Goal: Information Seeking & Learning: Check status

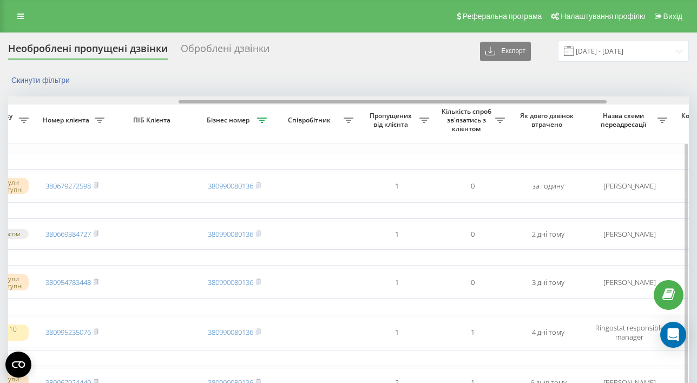
scroll to position [0, 274]
drag, startPoint x: 417, startPoint y: 102, endPoint x: 589, endPoint y: 100, distance: 172.6
click at [589, 100] on div at bounding box center [345, 100] width 681 height 8
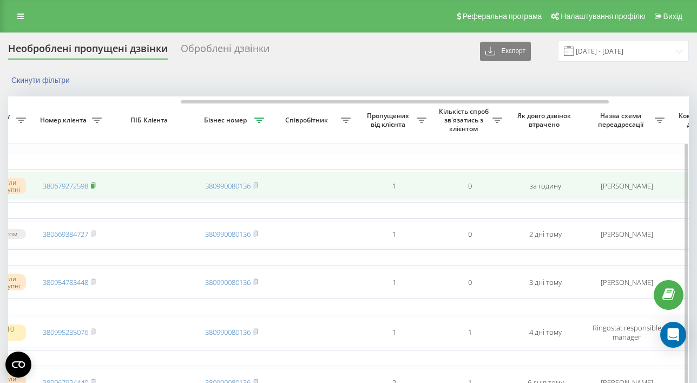
click at [94, 186] on rect at bounding box center [92, 185] width 3 height 5
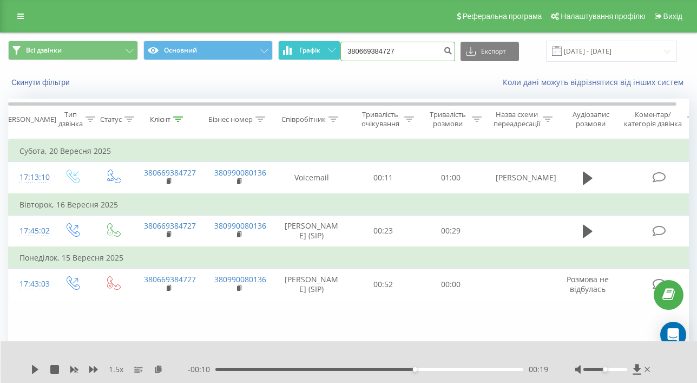
drag, startPoint x: 441, startPoint y: 50, endPoint x: 323, endPoint y: 48, distance: 118.0
click at [323, 48] on div "Всі дзвінки Основний Графік 380669384727 Експорт .csv .xls .xlsx 22.06.2025 - 2…" at bounding box center [348, 51] width 681 height 21
paste input "79272598"
type input "380679272598"
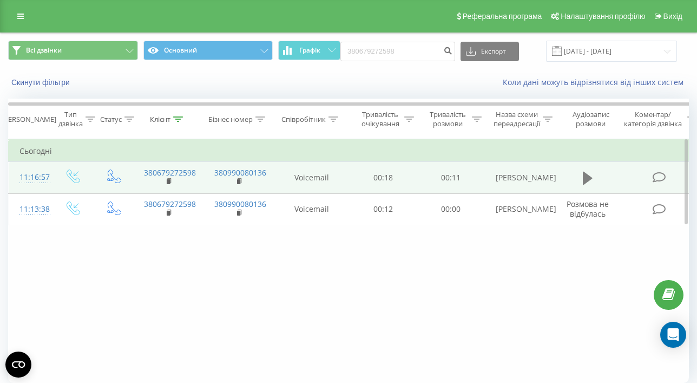
click at [591, 180] on icon at bounding box center [588, 177] width 10 height 15
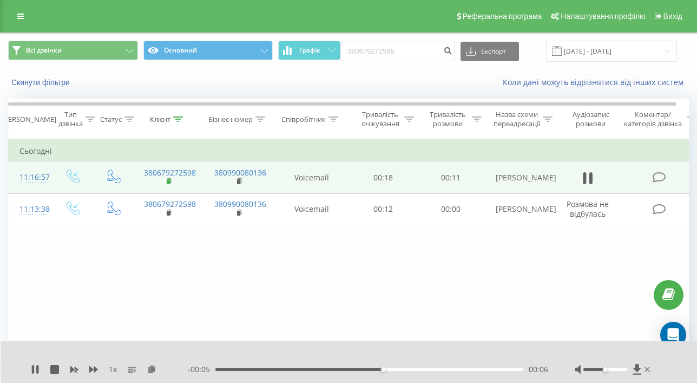
click at [170, 182] on icon at bounding box center [170, 181] width 6 height 8
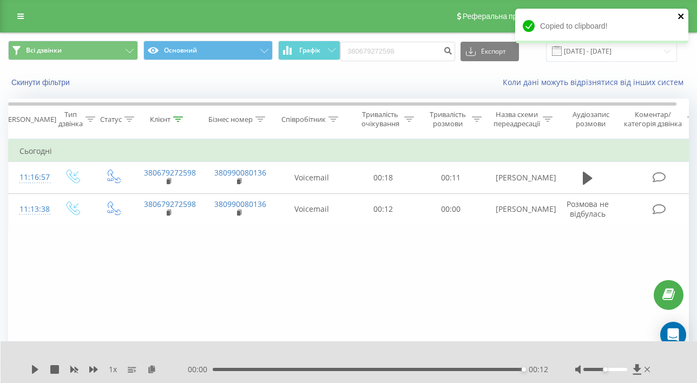
click at [681, 16] on icon "close" at bounding box center [680, 16] width 5 height 5
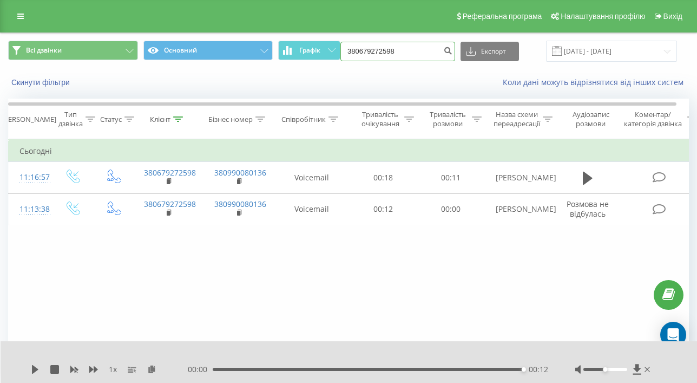
drag, startPoint x: 420, startPoint y: 50, endPoint x: 365, endPoint y: 44, distance: 55.0
click at [365, 44] on input "380679272598" at bounding box center [397, 51] width 115 height 19
paste input "69384727"
type input "380669384727"
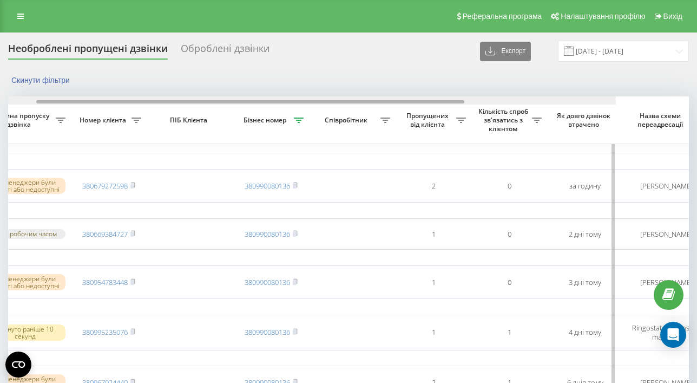
drag, startPoint x: 261, startPoint y: 102, endPoint x: 429, endPoint y: 104, distance: 167.2
click at [427, 104] on div at bounding box center [275, 100] width 681 height 8
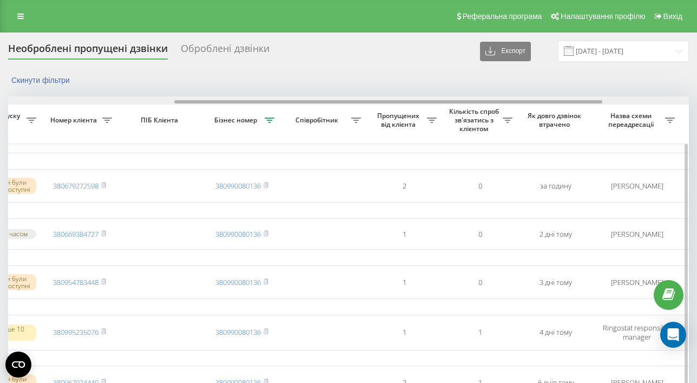
scroll to position [0, 401]
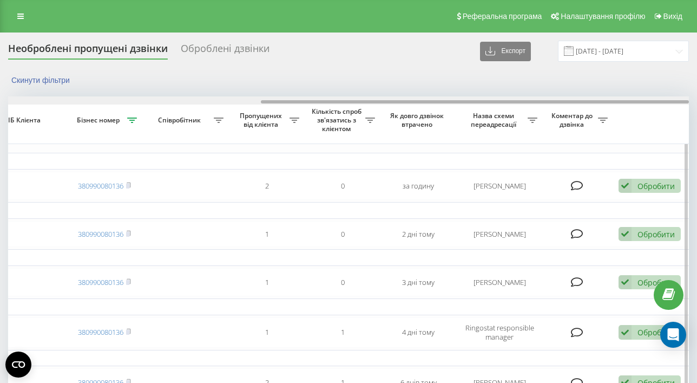
click at [429, 104] on div at bounding box center [348, 100] width 681 height 8
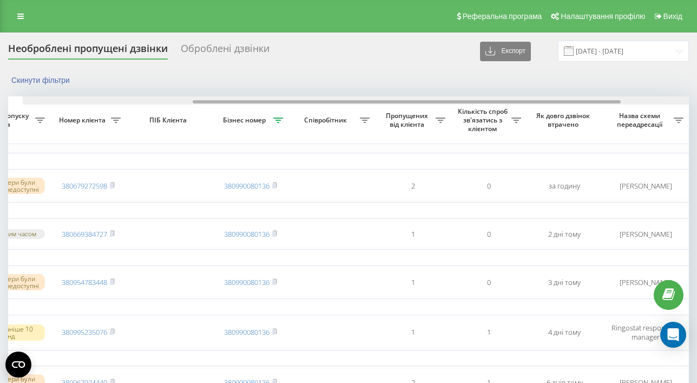
drag, startPoint x: 282, startPoint y: 102, endPoint x: 185, endPoint y: 102, distance: 96.9
click at [193, 102] on div at bounding box center [407, 101] width 428 height 3
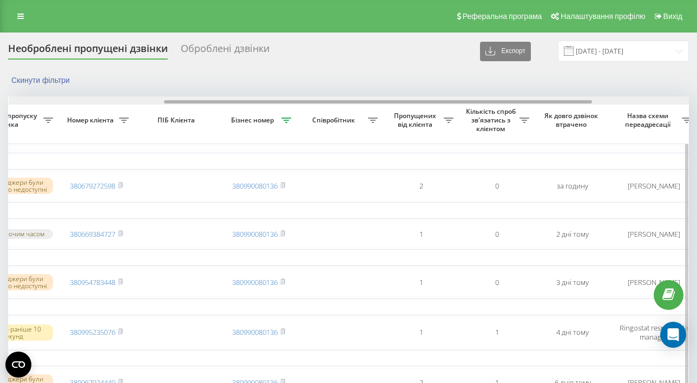
click at [185, 102] on div at bounding box center [378, 101] width 428 height 3
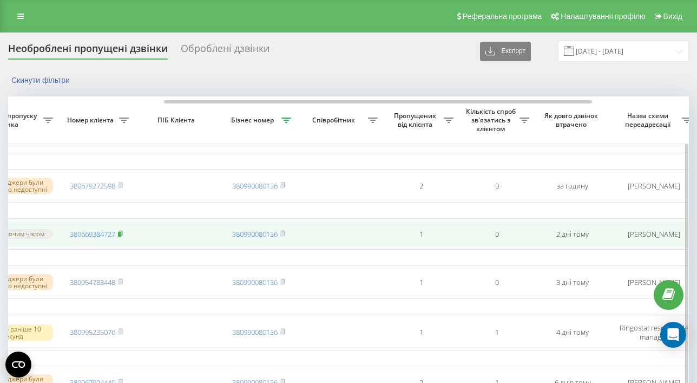
click at [122, 235] on icon at bounding box center [120, 232] width 4 height 5
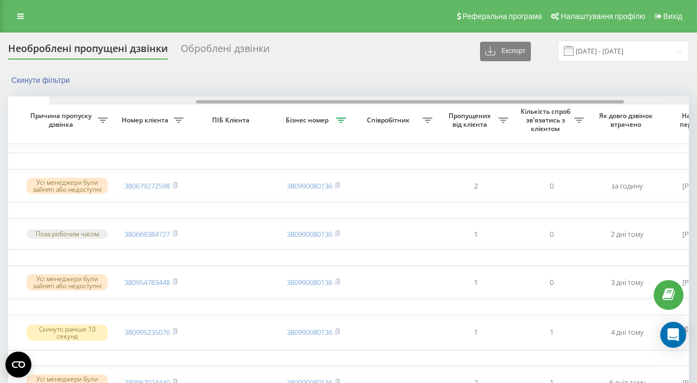
drag, startPoint x: 210, startPoint y: 103, endPoint x: 164, endPoint y: 105, distance: 46.0
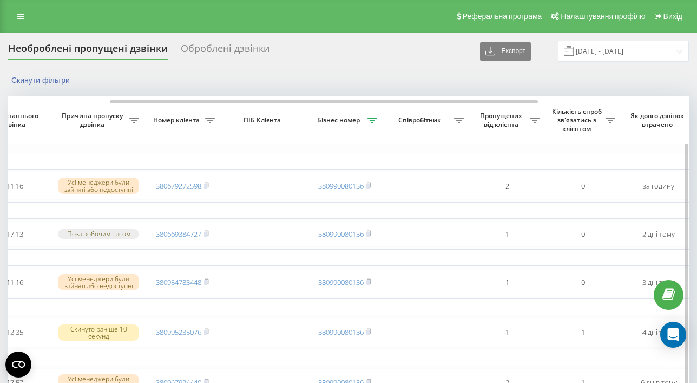
click at [164, 105] on th "Номер клієнта" at bounding box center [182, 120] width 76 height 48
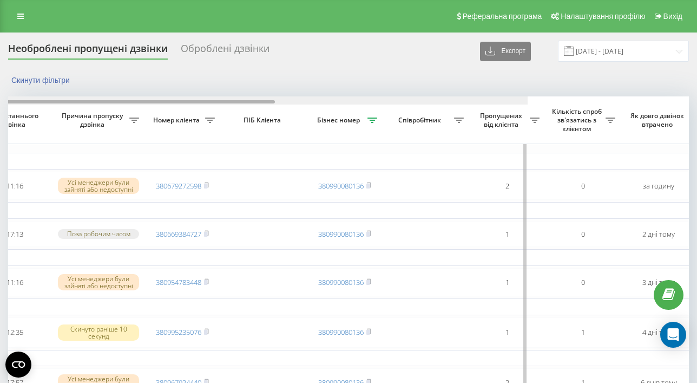
scroll to position [0, 0]
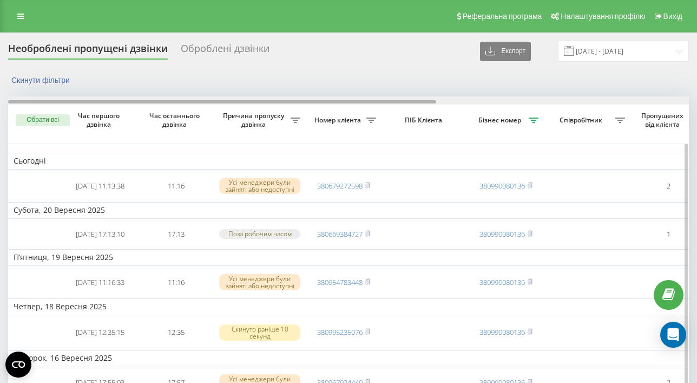
click at [86, 103] on div at bounding box center [348, 100] width 681 height 8
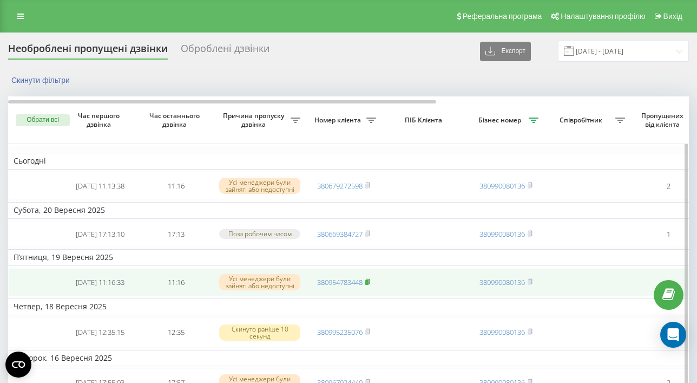
click at [370, 283] on icon at bounding box center [368, 280] width 4 height 5
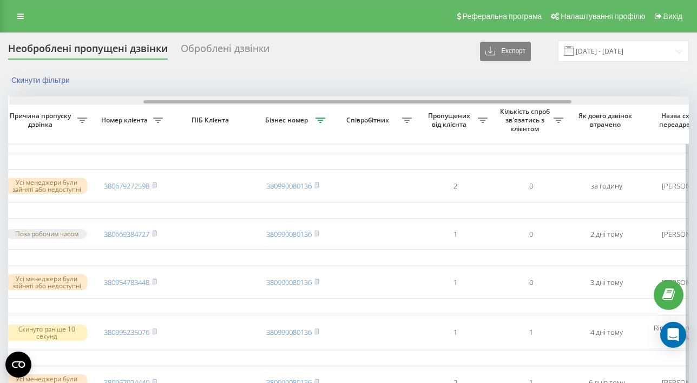
scroll to position [0, 214]
drag, startPoint x: 170, startPoint y: 102, endPoint x: 305, endPoint y: 103, distance: 134.7
click at [305, 103] on div at bounding box center [349, 100] width 681 height 8
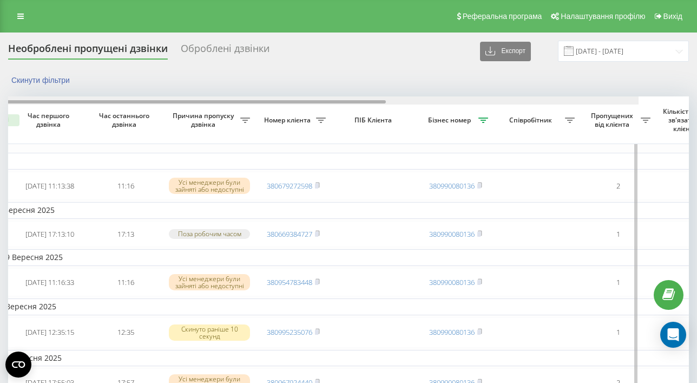
scroll to position [0, 0]
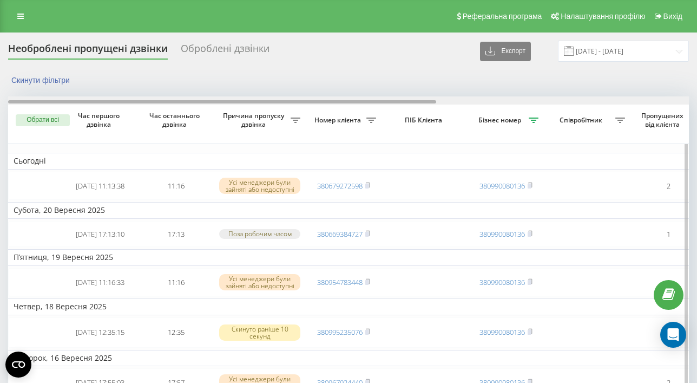
drag, startPoint x: 276, startPoint y: 103, endPoint x: 89, endPoint y: 103, distance: 187.2
click at [89, 103] on div at bounding box center [222, 101] width 428 height 3
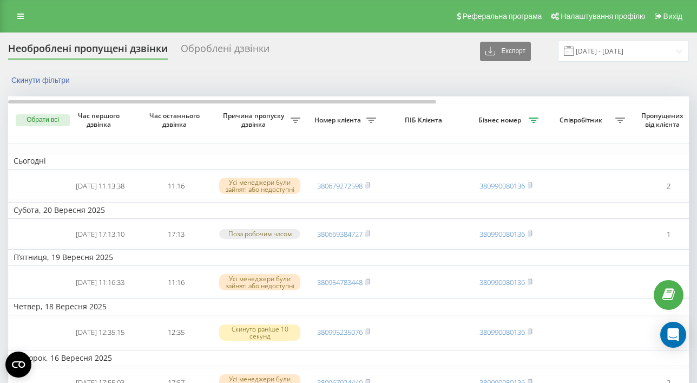
click at [387, 83] on div "Скинути фільтри" at bounding box center [348, 80] width 681 height 11
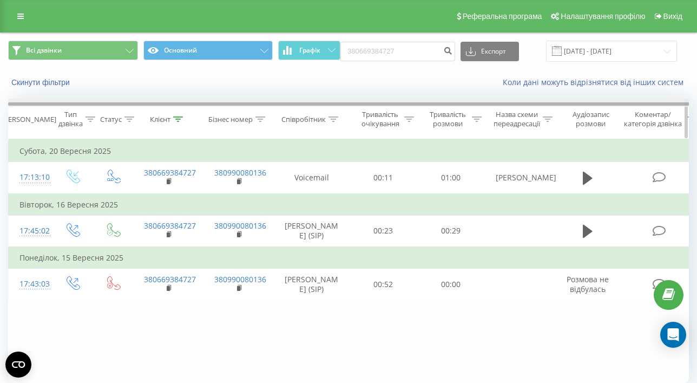
click at [354, 104] on div at bounding box center [350, 103] width 684 height 3
drag, startPoint x: 309, startPoint y: 103, endPoint x: 296, endPoint y: 102, distance: 13.0
click at [298, 103] on div at bounding box center [350, 103] width 684 height 3
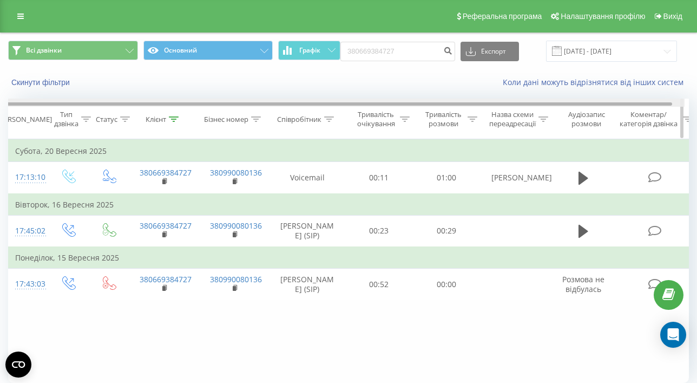
scroll to position [0, 12]
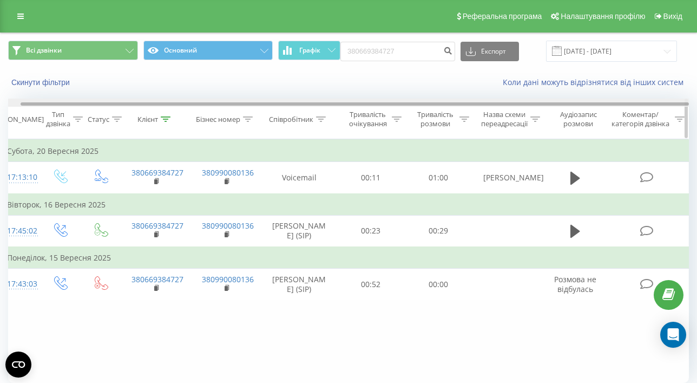
drag, startPoint x: 314, startPoint y: 104, endPoint x: 385, endPoint y: 106, distance: 71.5
click at [385, 106] on div at bounding box center [348, 102] width 681 height 8
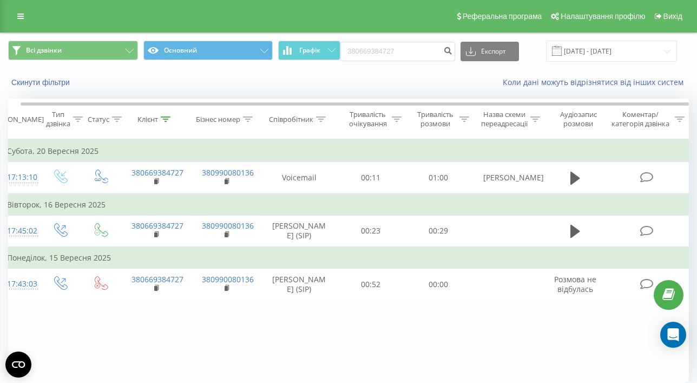
click at [387, 94] on div "Скинути фільтри Коли дані можуть відрізнятися вiд інших систем" at bounding box center [349, 82] width 696 height 26
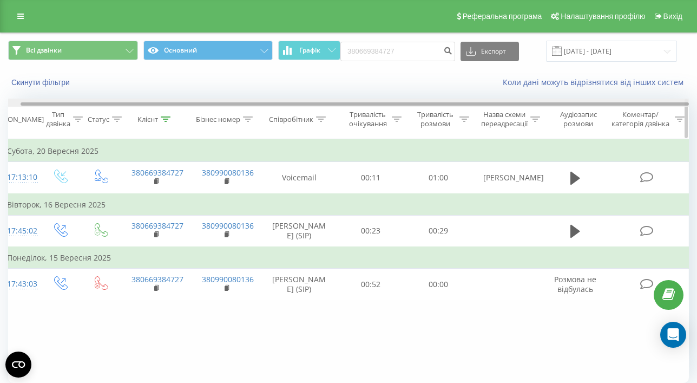
scroll to position [0, 0]
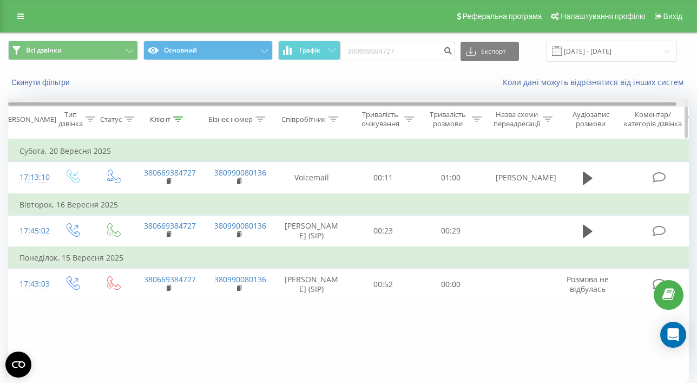
drag, startPoint x: 340, startPoint y: 105, endPoint x: 230, endPoint y: 104, distance: 109.8
click at [232, 105] on div at bounding box center [342, 103] width 668 height 3
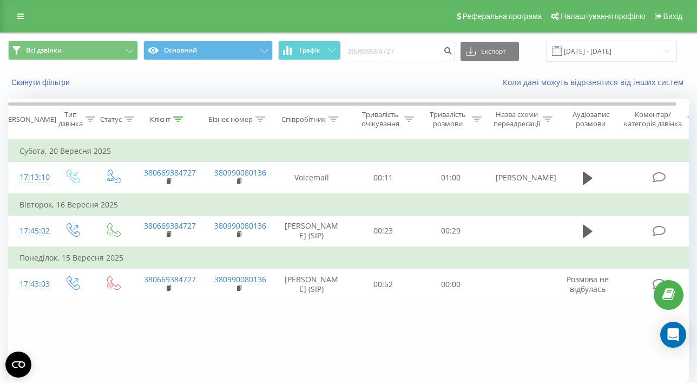
click at [227, 95] on div "Скинути фільтри Коли дані можуть відрізнятися вiд інших систем" at bounding box center [349, 82] width 696 height 26
drag, startPoint x: 429, startPoint y: 44, endPoint x: 426, endPoint y: 60, distance: 15.5
click at [426, 60] on input "380669384727" at bounding box center [397, 51] width 115 height 19
paste input "954783448"
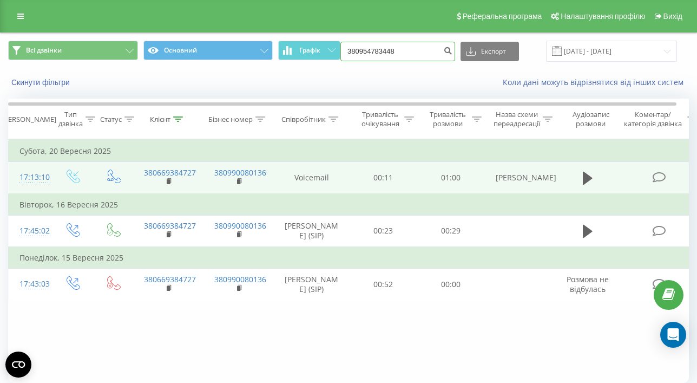
type input "380954783448"
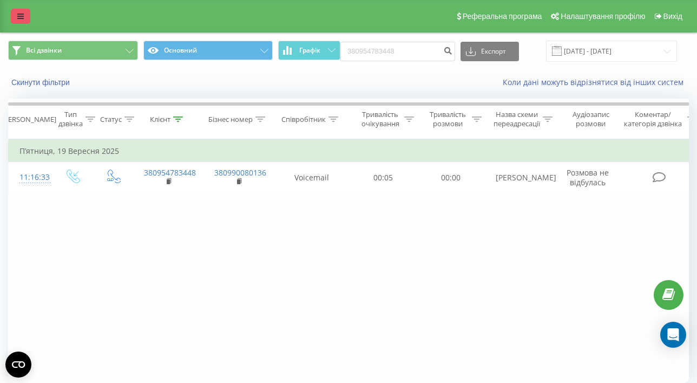
click at [21, 16] on icon at bounding box center [20, 16] width 6 height 8
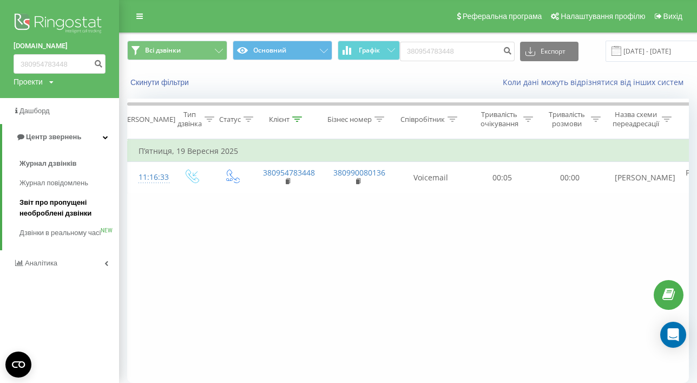
click at [46, 216] on span "Звіт про пропущені необроблені дзвінки" at bounding box center [66, 208] width 94 height 22
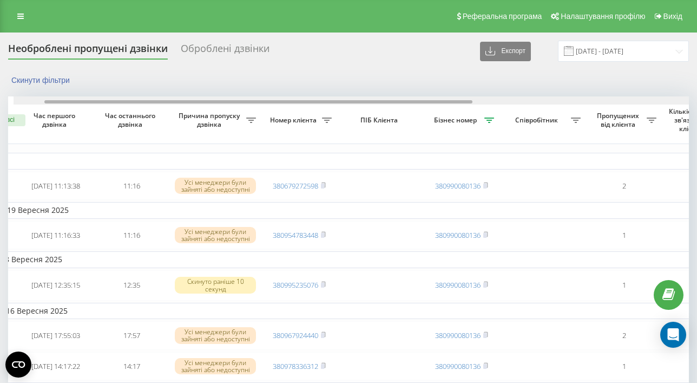
scroll to position [0, 37]
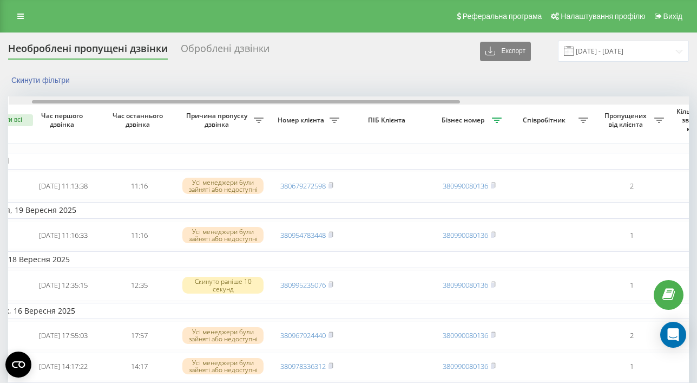
drag, startPoint x: 147, startPoint y: 104, endPoint x: 168, endPoint y: 111, distance: 21.6
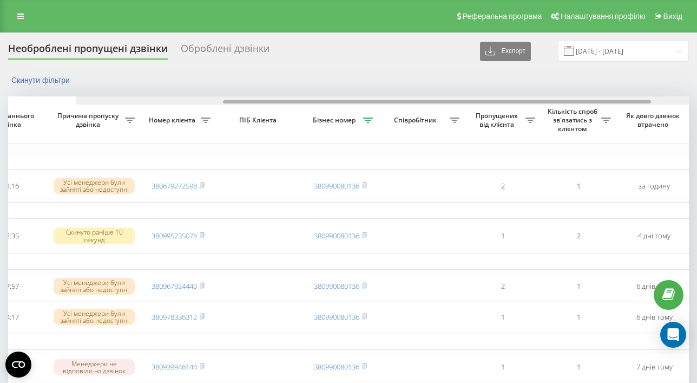
scroll to position [0, 254]
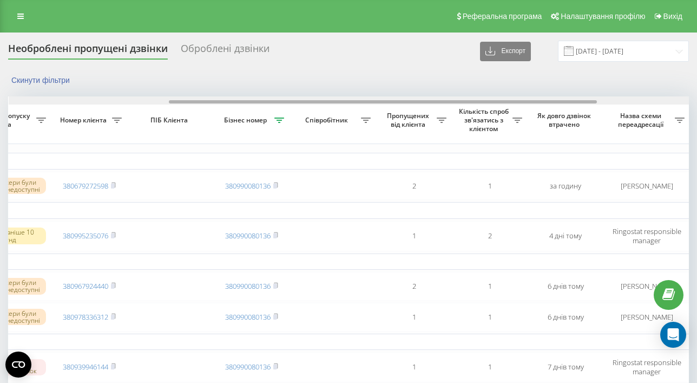
drag, startPoint x: 115, startPoint y: 102, endPoint x: 273, endPoint y: 104, distance: 158.5
click at [273, 104] on div at bounding box center [349, 100] width 681 height 8
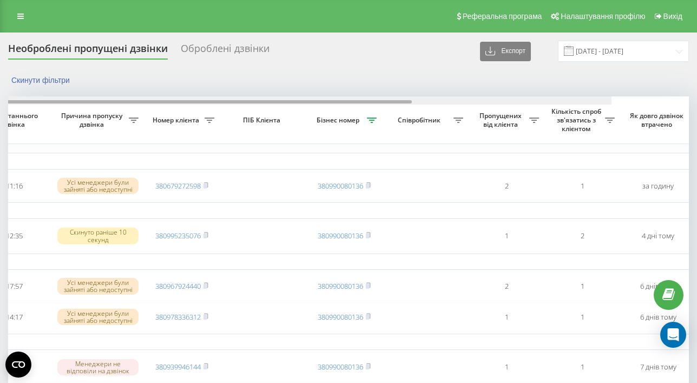
scroll to position [0, 0]
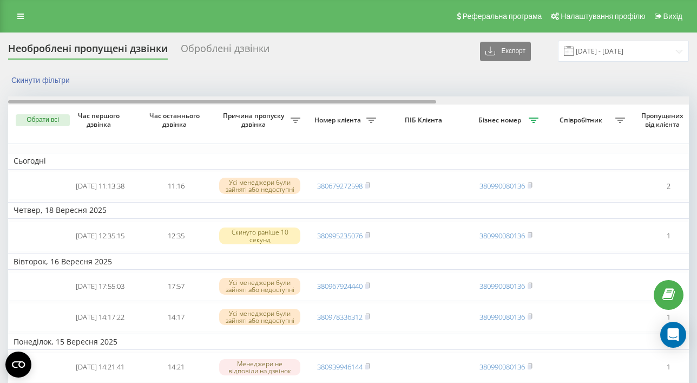
drag, startPoint x: 301, startPoint y: 101, endPoint x: 68, endPoint y: 104, distance: 232.7
click at [68, 104] on div at bounding box center [348, 100] width 681 height 8
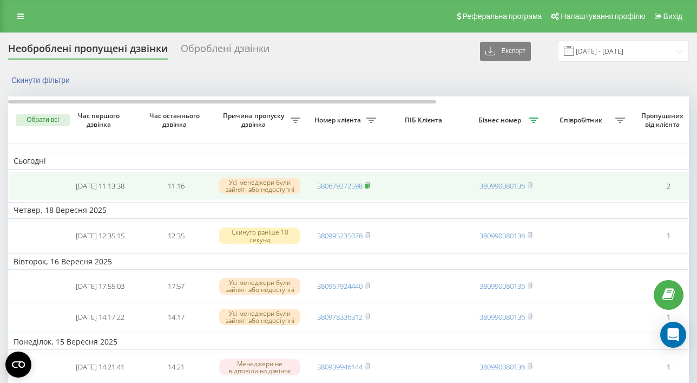
click at [370, 186] on icon at bounding box center [367, 185] width 5 height 6
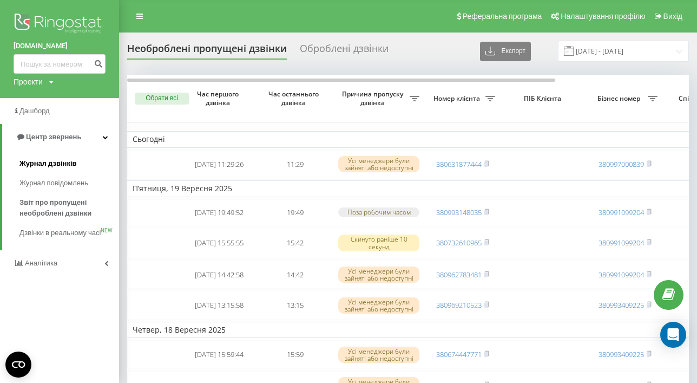
click at [46, 163] on span "Журнал дзвінків" at bounding box center [47, 163] width 57 height 11
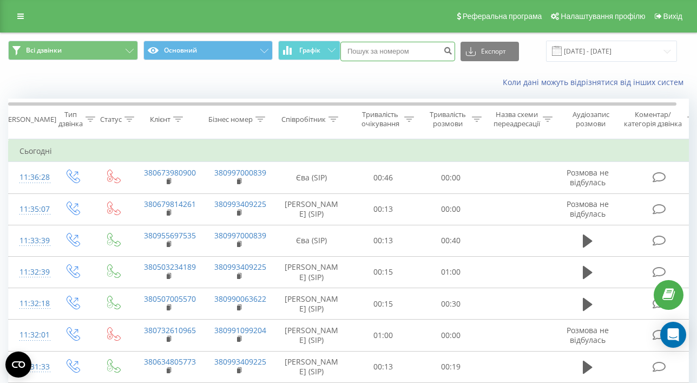
click at [398, 48] on input at bounding box center [397, 51] width 115 height 19
paste input "0673787848"
type input "0673787848"
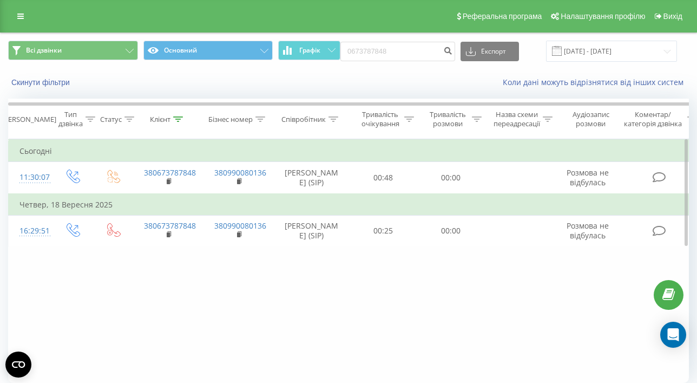
click at [127, 333] on div "Фільтрувати за умовою Дорівнює Введіть значення Скасувати OK Фільтрувати за умо…" at bounding box center [348, 260] width 681 height 243
drag, startPoint x: 416, startPoint y: 51, endPoint x: 345, endPoint y: 52, distance: 70.3
click at [345, 52] on div "Всі дзвінки Основний Графік 0673787848 Експорт .csv .xls .xlsx [DATE] - [DATE]" at bounding box center [348, 51] width 681 height 21
paste input "7138774"
type input "0677138774"
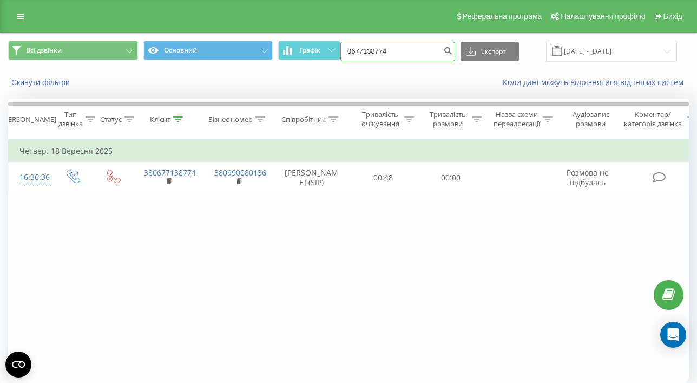
drag, startPoint x: 420, startPoint y: 51, endPoint x: 357, endPoint y: 47, distance: 63.0
click at [357, 47] on div "Всі дзвінки Основний Графік 0677138774 Експорт .csv .xls .xlsx [DATE] - [DATE]" at bounding box center [348, 51] width 681 height 21
drag, startPoint x: 414, startPoint y: 49, endPoint x: 373, endPoint y: 50, distance: 41.7
click at [360, 50] on div "Всі дзвінки Основний Графік 0677138774 Експорт .csv .xls .xlsx [DATE] - [DATE]" at bounding box center [348, 51] width 681 height 21
drag, startPoint x: 426, startPoint y: 50, endPoint x: 339, endPoint y: 50, distance: 87.7
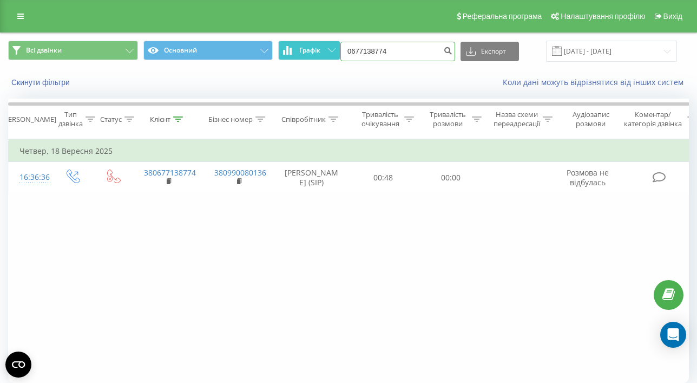
click at [339, 50] on div "Всі дзвінки Основний Графік 0677138774 Експорт .csv .xls .xlsx [DATE] - [DATE]" at bounding box center [348, 51] width 681 height 21
paste input "966653323"
type input "0966653323"
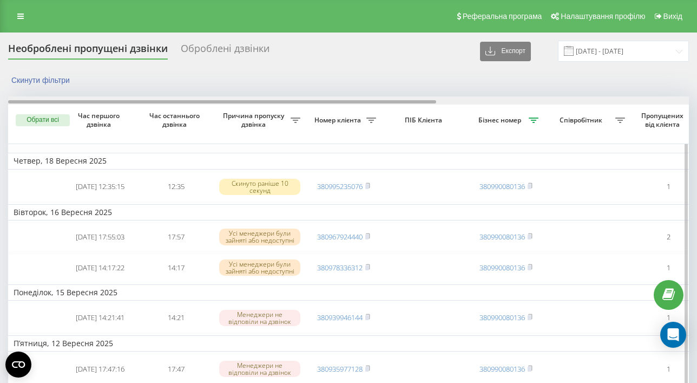
drag, startPoint x: 159, startPoint y: 102, endPoint x: 81, endPoint y: 101, distance: 77.9
click at [81, 101] on div at bounding box center [222, 101] width 428 height 3
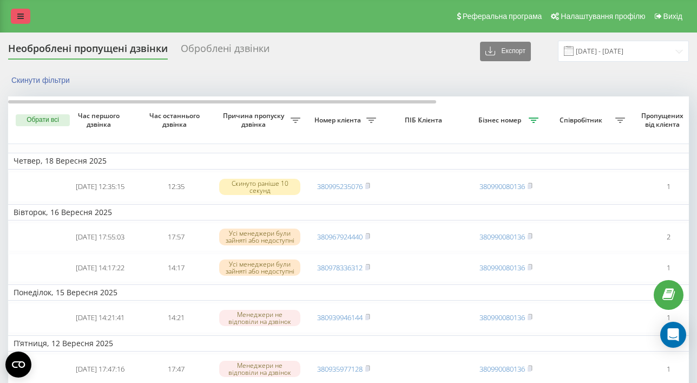
click at [22, 19] on icon at bounding box center [20, 16] width 6 height 8
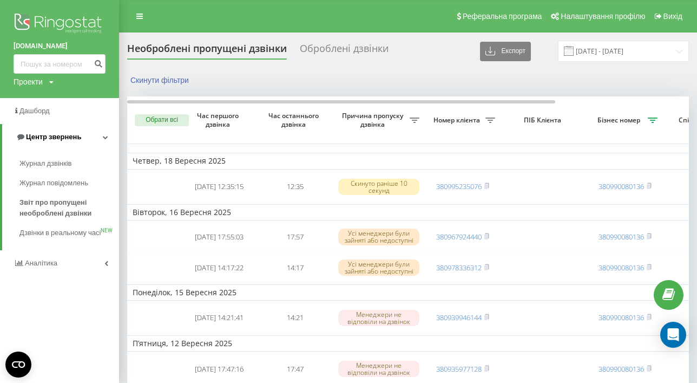
click at [47, 134] on span "Центр звернень" at bounding box center [53, 137] width 55 height 8
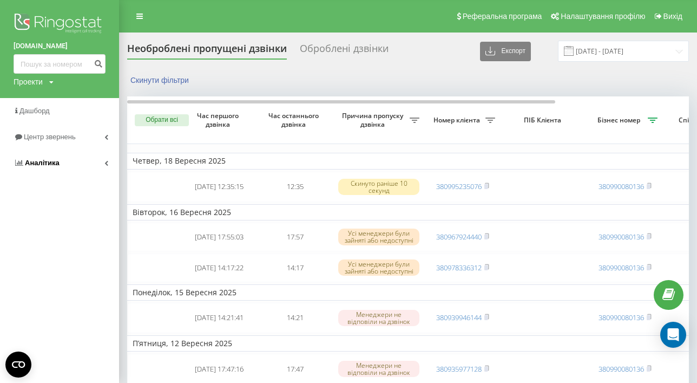
click at [48, 170] on link "Аналiтика" at bounding box center [59, 163] width 119 height 26
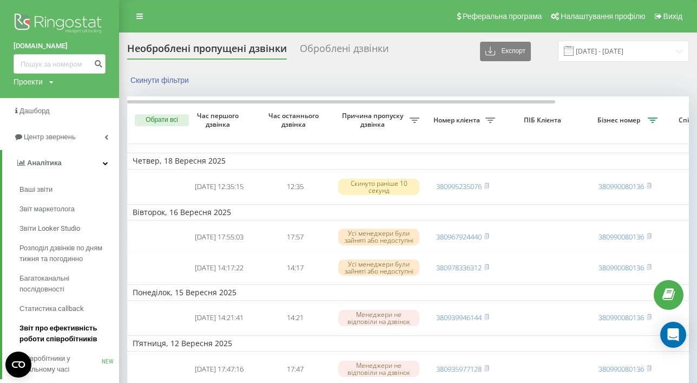
click at [58, 322] on link "Звіт про ефективність роботи співробітників" at bounding box center [69, 333] width 100 height 30
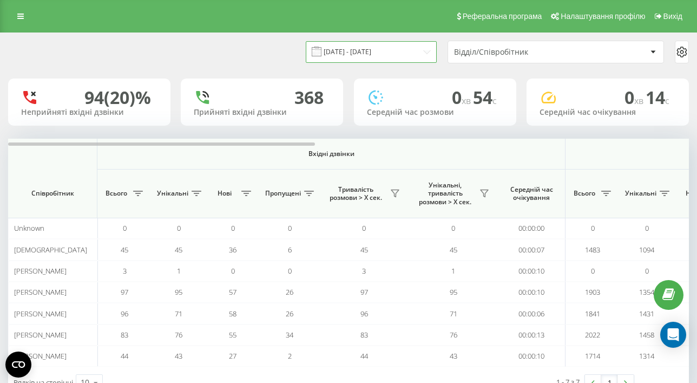
click at [370, 52] on input "[DATE] - [DATE]" at bounding box center [371, 51] width 131 height 21
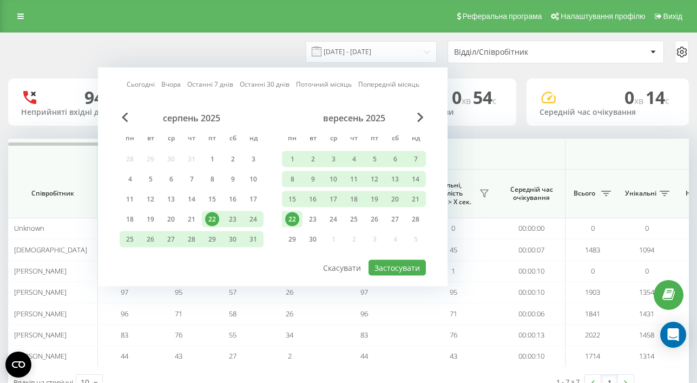
click at [292, 218] on div "22" at bounding box center [292, 219] width 14 height 14
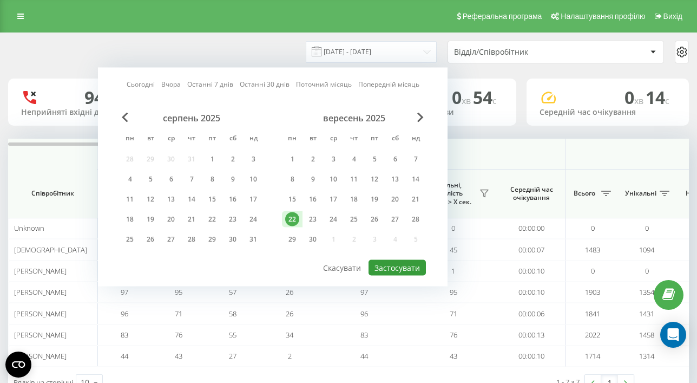
click at [388, 268] on button "Застосувати" at bounding box center [396, 268] width 57 height 16
type input "22.09.2025 - 22.09.2025"
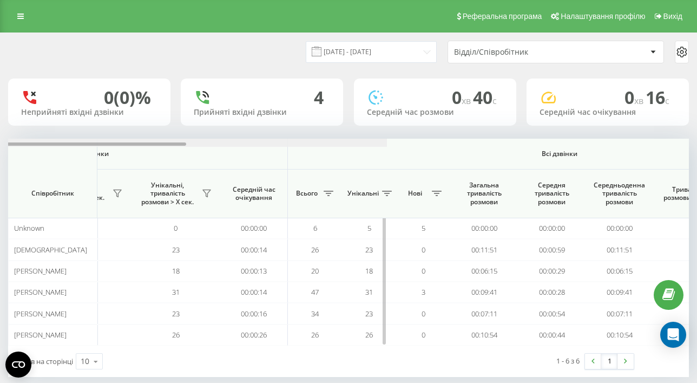
scroll to position [0, 829]
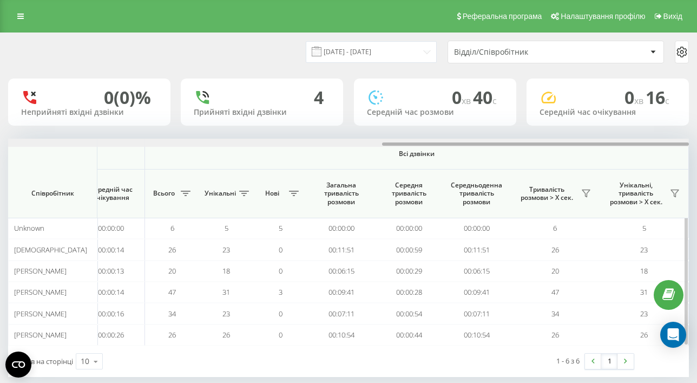
drag, startPoint x: 161, startPoint y: 144, endPoint x: 608, endPoint y: 146, distance: 446.9
click at [609, 146] on div at bounding box center [348, 143] width 681 height 8
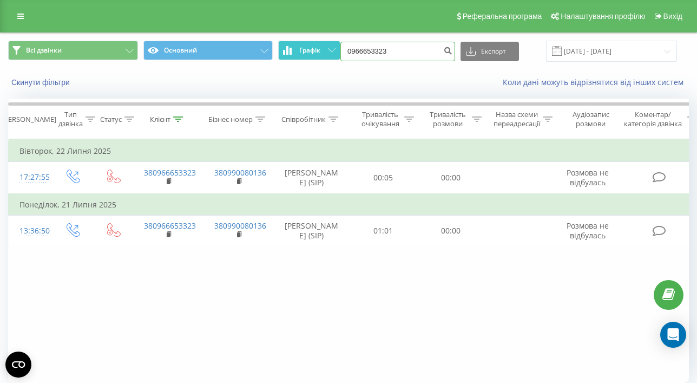
drag, startPoint x: 424, startPoint y: 48, endPoint x: 336, endPoint y: 44, distance: 87.7
click at [336, 44] on div "Всі дзвінки Основний Графік 0966653323 Експорт .csv .xls .xlsx 22.06.2025 - 22.…" at bounding box center [348, 51] width 681 height 21
paste input "508892608"
type input "0508892608"
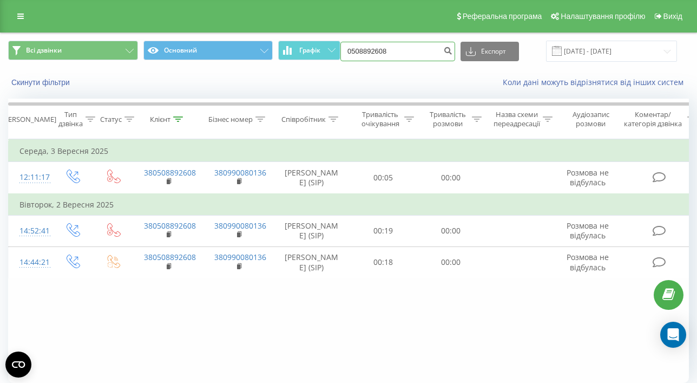
click at [417, 52] on input "0508892608" at bounding box center [397, 51] width 115 height 19
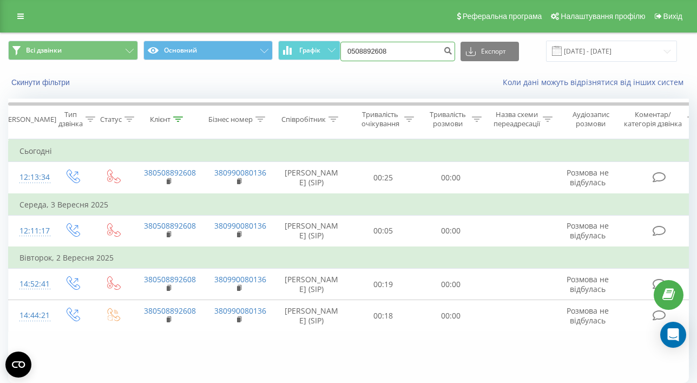
drag, startPoint x: 391, startPoint y: 47, endPoint x: 292, endPoint y: 25, distance: 100.7
click at [292, 26] on div "Реферальна програма Налаштування профілю Вихід Всі дзвінки Основний Графік 0508…" at bounding box center [348, 211] width 697 height 423
paste input "939851463"
type input "0939851463"
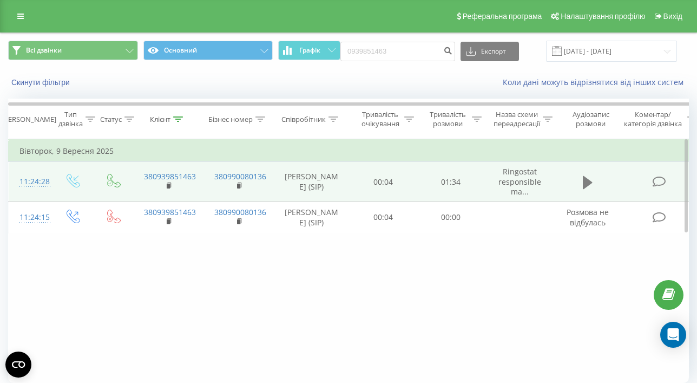
click at [590, 182] on icon at bounding box center [588, 181] width 10 height 13
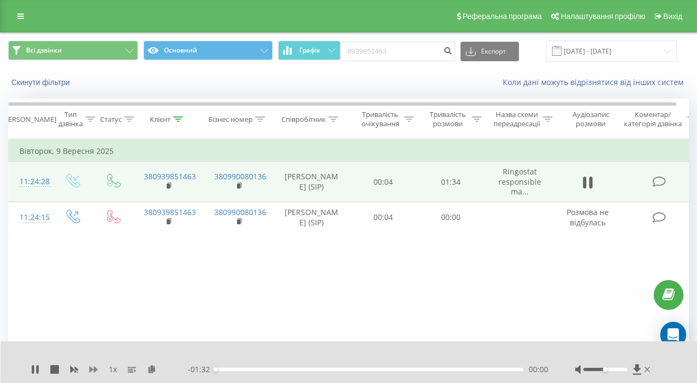
click at [91, 367] on icon at bounding box center [93, 369] width 9 height 6
click at [287, 371] on div "- 01:28 00:04 00:04" at bounding box center [368, 369] width 360 height 11
click at [291, 368] on div "00:04" at bounding box center [369, 368] width 308 height 3
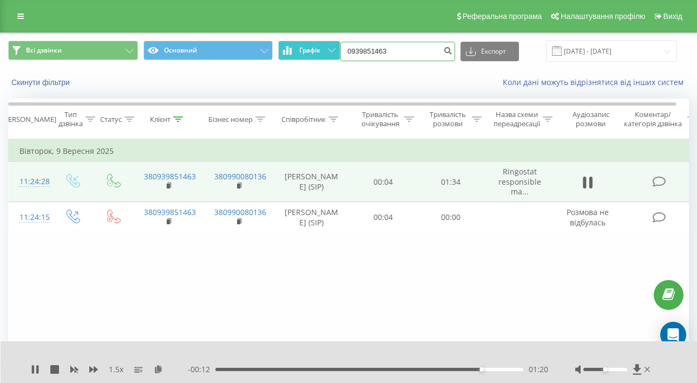
drag, startPoint x: 429, startPoint y: 51, endPoint x: 294, endPoint y: 50, distance: 135.3
click at [294, 50] on div "Всі дзвінки Основний Графік 0939851463 Експорт .csv .xls .xlsx [DATE] - [DATE]" at bounding box center [348, 51] width 681 height 21
paste input "52234499"
type input "0952234499"
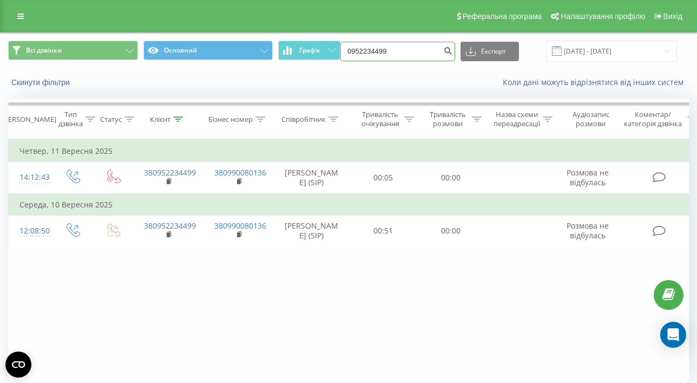
drag, startPoint x: 419, startPoint y: 56, endPoint x: 354, endPoint y: 50, distance: 65.2
click at [354, 50] on div "Всі дзвінки Основний Графік 0952234499 Експорт .csv .xls .xlsx [DATE] - [DATE]" at bounding box center [348, 51] width 681 height 21
paste input "94745690"
type input "0994745690"
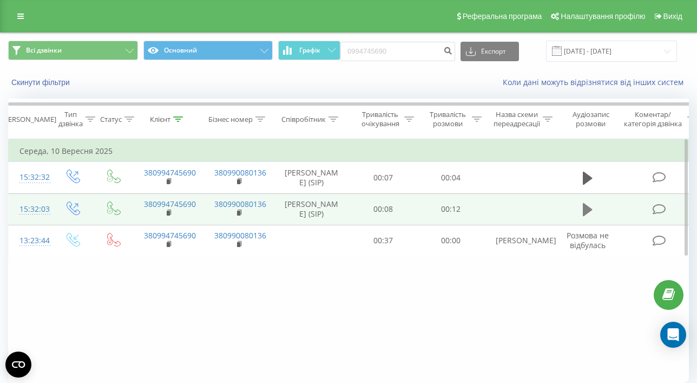
click at [586, 208] on icon at bounding box center [588, 209] width 10 height 13
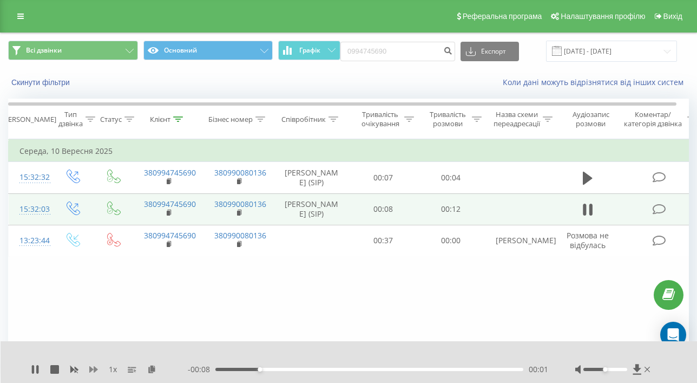
click at [93, 366] on icon at bounding box center [93, 369] width 9 height 9
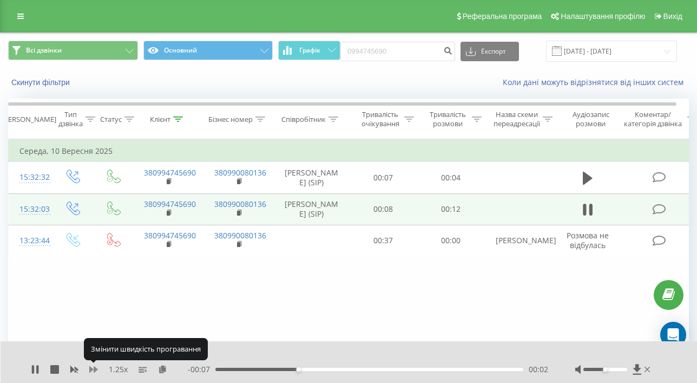
click at [93, 366] on icon at bounding box center [93, 369] width 9 height 9
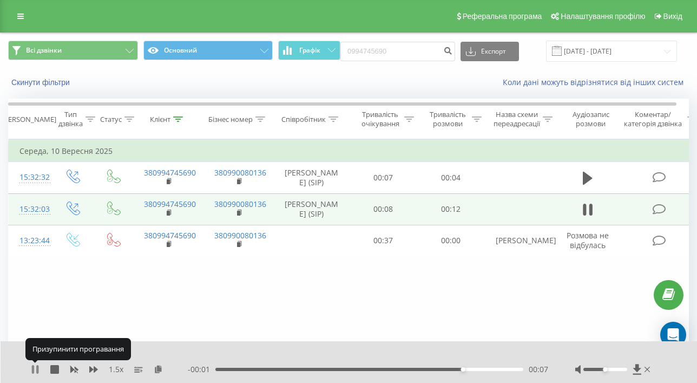
click at [34, 367] on icon at bounding box center [33, 369] width 2 height 9
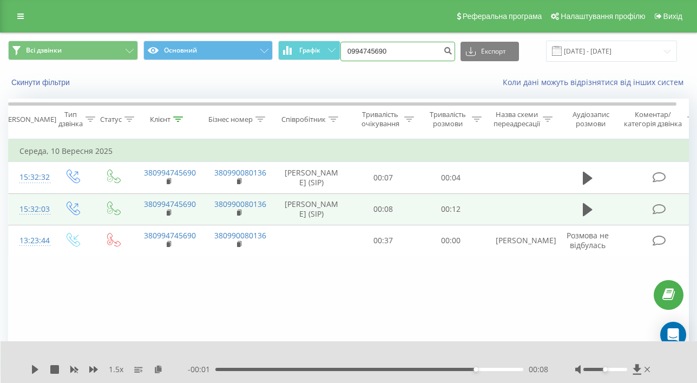
drag, startPoint x: 419, startPoint y: 52, endPoint x: 331, endPoint y: 35, distance: 89.8
click at [331, 36] on div "Всі дзвінки Основний Графік 0994745690 Експорт .csv .xls .xlsx 22.06.2025 - 22.…" at bounding box center [349, 51] width 696 height 36
paste input "653920"
type input "0965392090"
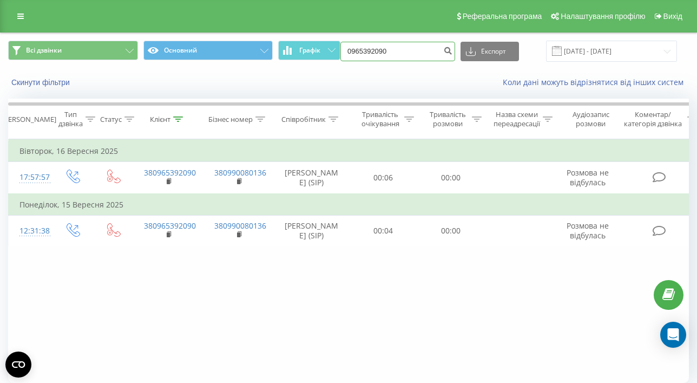
drag, startPoint x: 401, startPoint y: 49, endPoint x: 340, endPoint y: 49, distance: 60.6
click at [340, 49] on div "Всі дзвінки Основний Графік 0965392090 Експорт .csv .xls .xlsx [DATE] - [DATE]" at bounding box center [348, 51] width 681 height 21
paste input "68177755"
type input "0681777550"
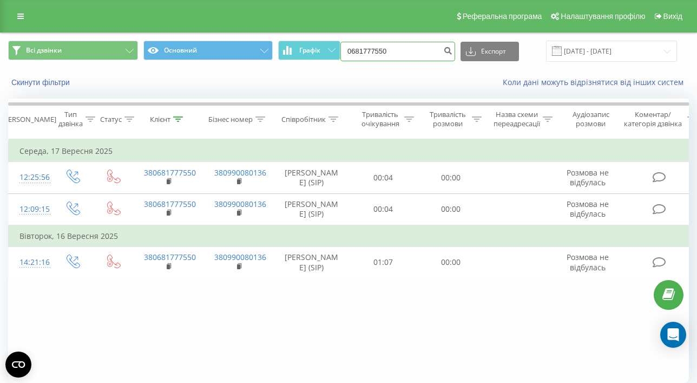
drag, startPoint x: 414, startPoint y: 49, endPoint x: 358, endPoint y: 49, distance: 56.3
click at [358, 49] on div "Всі дзвінки Основний Графік 0681777550 Експорт .csv .xls .xlsx 22.06.2025 - 22.…" at bounding box center [348, 51] width 681 height 21
paste input "72486068"
type input "0672486068"
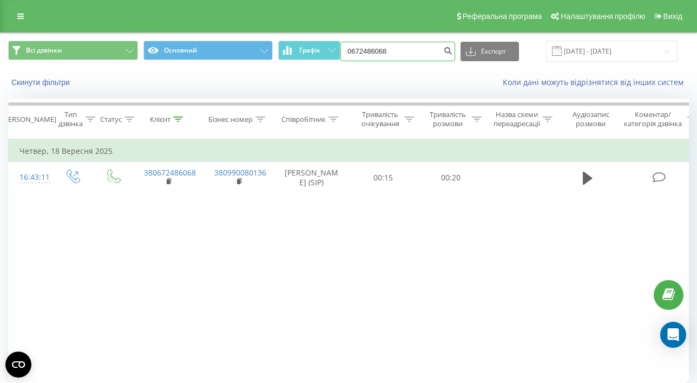
click at [427, 50] on input "0672486068" at bounding box center [397, 51] width 115 height 19
drag, startPoint x: 370, startPoint y: 50, endPoint x: 321, endPoint y: 50, distance: 48.7
click at [321, 50] on div "Всі дзвінки Основний Графік 0672486068 Експорт .csv .xls .xlsx [DATE] - [DATE]" at bounding box center [348, 51] width 681 height 21
drag, startPoint x: 413, startPoint y: 53, endPoint x: 347, endPoint y: 50, distance: 65.5
click at [347, 50] on div "Всі дзвінки Основний Графік 0672486068 Експорт .csv .xls .xlsx [DATE] - [DATE]" at bounding box center [348, 51] width 681 height 21
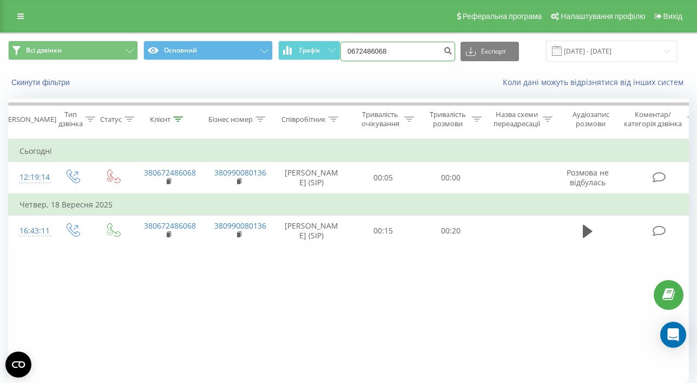
drag, startPoint x: 332, startPoint y: 37, endPoint x: 318, endPoint y: 34, distance: 14.4
click at [318, 34] on div "Всі дзвінки Основний Графік 0672486068 Експорт .csv .xls .xlsx [DATE] - [DATE]" at bounding box center [349, 51] width 696 height 36
paste input "969615932"
type input "0969615932"
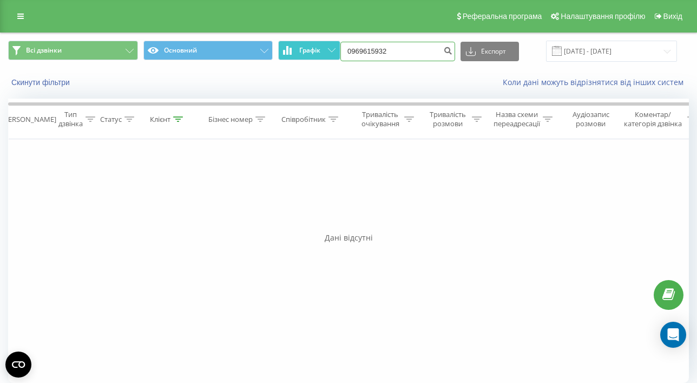
drag, startPoint x: 416, startPoint y: 49, endPoint x: 298, endPoint y: 49, distance: 118.5
click at [298, 49] on div "Всі дзвінки Основний Графік 0969615932 Експорт .csv .xls .xlsx 22.06.2025 - 22.…" at bounding box center [348, 51] width 681 height 21
paste input "506147003"
type input "0506147003"
drag, startPoint x: 411, startPoint y: 52, endPoint x: 350, endPoint y: 43, distance: 62.4
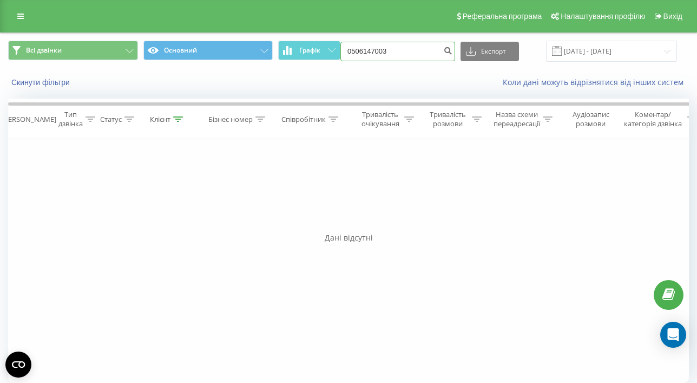
click at [350, 44] on div "Всі дзвінки Основний Графік 0506147003 Експорт .csv .xls .xlsx [DATE] - [DATE]" at bounding box center [348, 51] width 681 height 21
paste input "633839440"
type input "0633839440"
drag, startPoint x: 421, startPoint y: 53, endPoint x: 296, endPoint y: 52, distance: 125.0
click at [296, 52] on div "Всі дзвінки Основний Графік 0633839440 Експорт .csv .xls .xlsx [DATE] - [DATE]" at bounding box center [348, 51] width 681 height 21
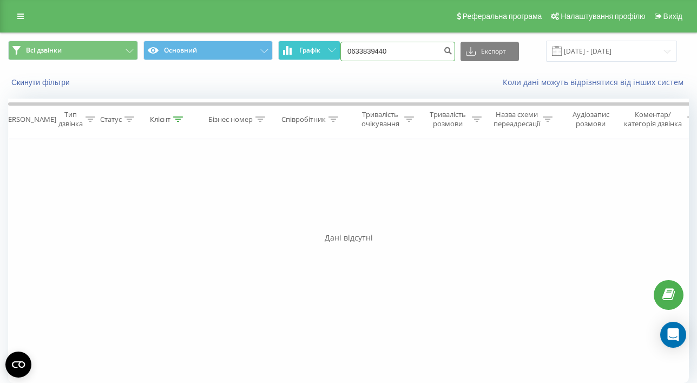
paste input "973427856"
type input "0973427856"
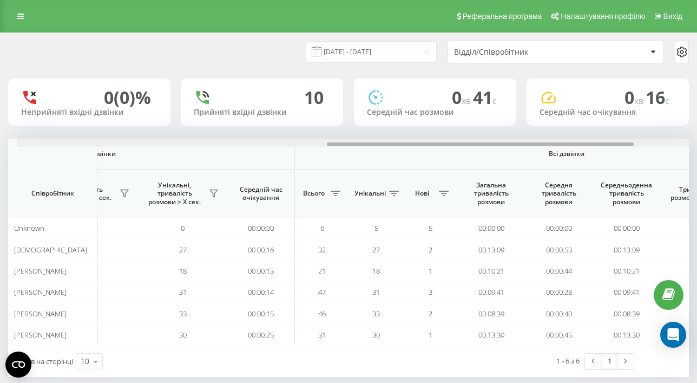
scroll to position [0, 687]
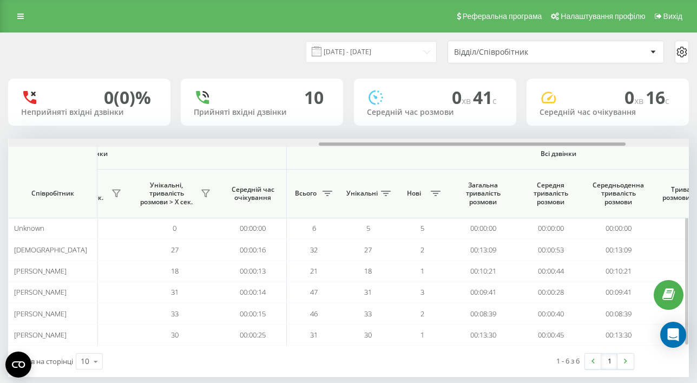
drag, startPoint x: 251, startPoint y: 143, endPoint x: 561, endPoint y: 144, distance: 310.0
click at [561, 144] on div at bounding box center [472, 143] width 307 height 3
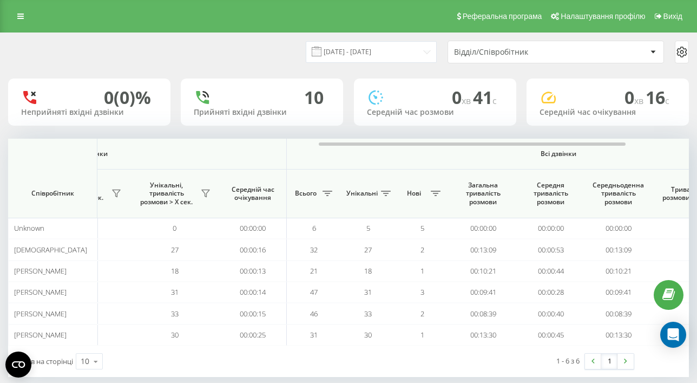
click at [238, 131] on div "[DATE] - [DATE] Відділ/Співробітник 0 (0)% Неприйняті вхідні дзвінки [GEOGRAPHI…" at bounding box center [348, 205] width 681 height 344
click at [368, 57] on input "[DATE] - [DATE]" at bounding box center [371, 51] width 131 height 21
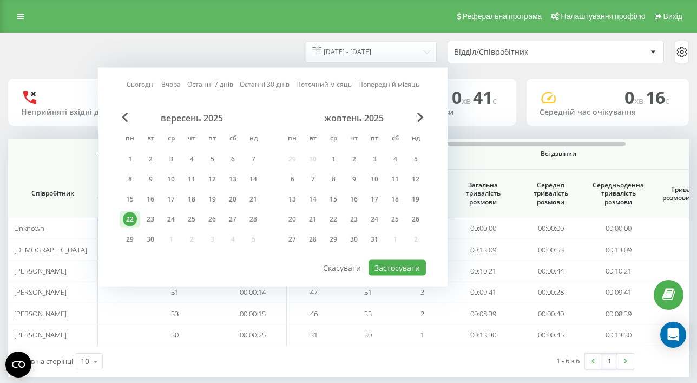
click at [129, 220] on div "22" at bounding box center [130, 219] width 14 height 14
click at [392, 264] on button "Застосувати" at bounding box center [396, 268] width 57 height 16
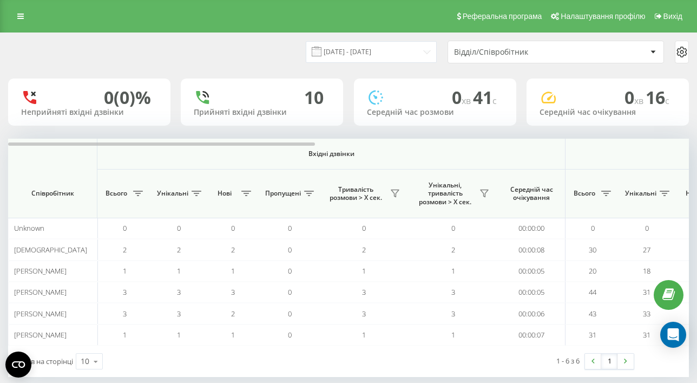
click at [293, 56] on div "[DATE] - [DATE]" at bounding box center [358, 51] width 158 height 21
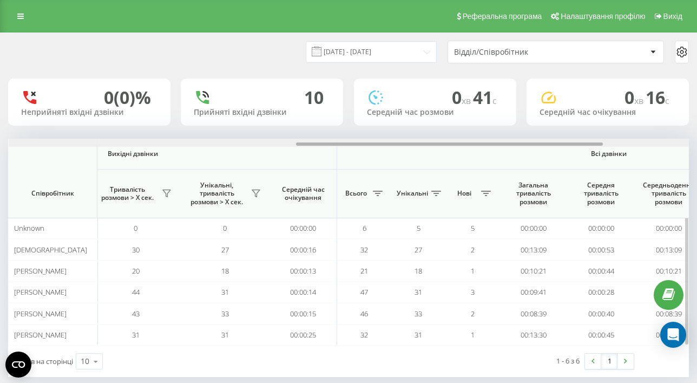
drag, startPoint x: 305, startPoint y: 144, endPoint x: 455, endPoint y: 144, distance: 149.3
click at [513, 144] on div at bounding box center [449, 143] width 307 height 3
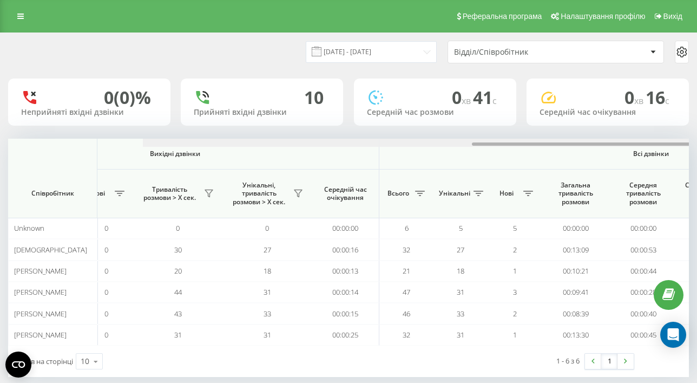
scroll to position [0, 829]
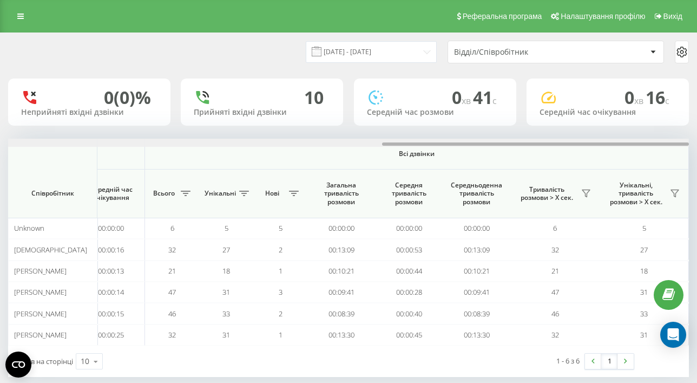
drag, startPoint x: 346, startPoint y: 144, endPoint x: 760, endPoint y: 123, distance: 414.4
click at [696, 123] on html "[DOMAIN_NAME] Проекти [DOMAIN_NAME] Дашборд Центр звернень Аналiтика Ваші звіти…" at bounding box center [348, 191] width 697 height 383
